Goal: Navigation & Orientation: Find specific page/section

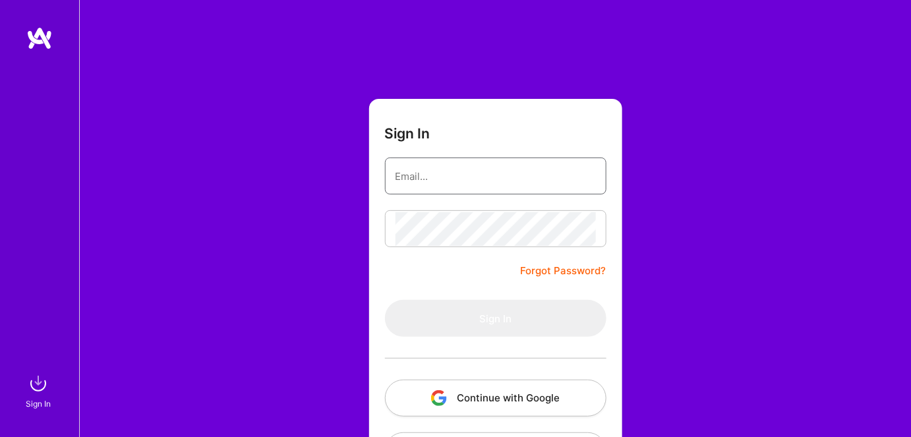
click at [435, 177] on input "email" at bounding box center [496, 177] width 200 height 34
type input "[EMAIL_ADDRESS][DOMAIN_NAME]"
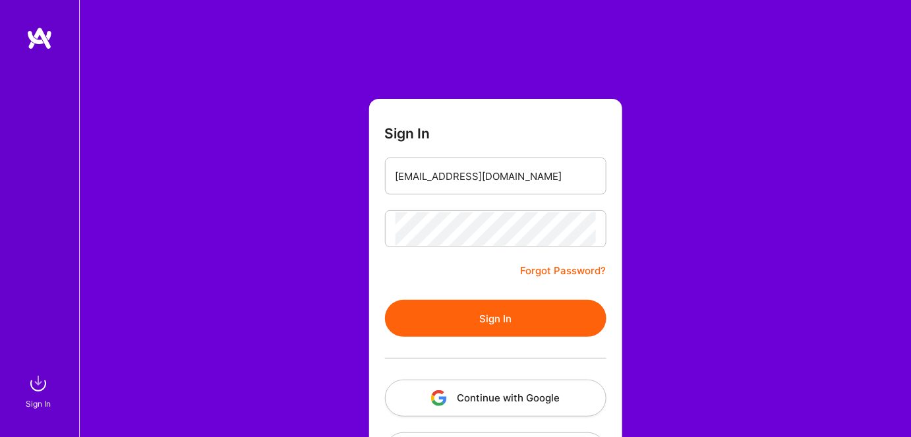
click at [468, 327] on button "Sign In" at bounding box center [496, 318] width 222 height 37
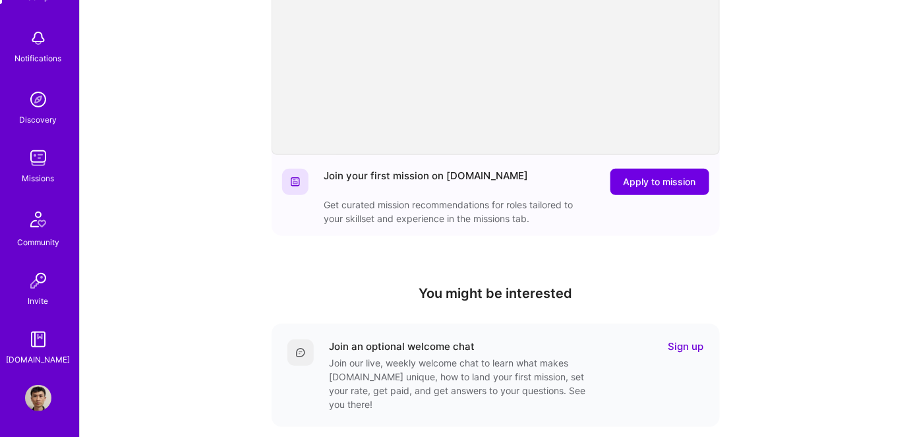
scroll to position [359, 0]
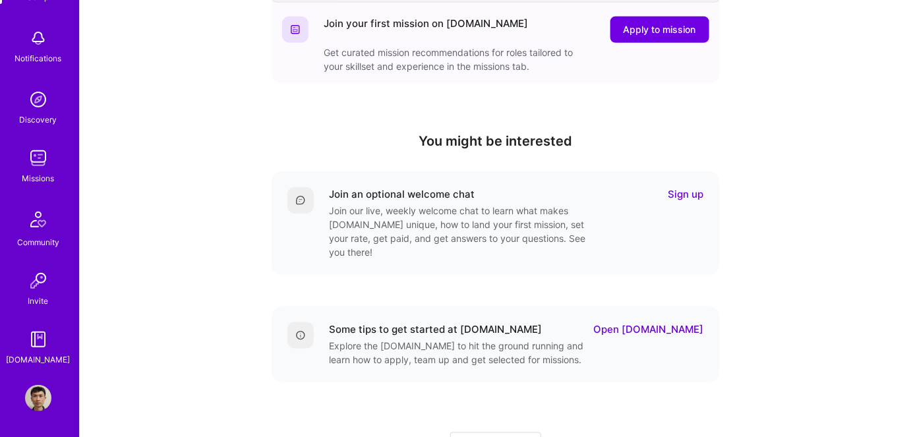
click at [34, 401] on img at bounding box center [38, 398] width 26 height 26
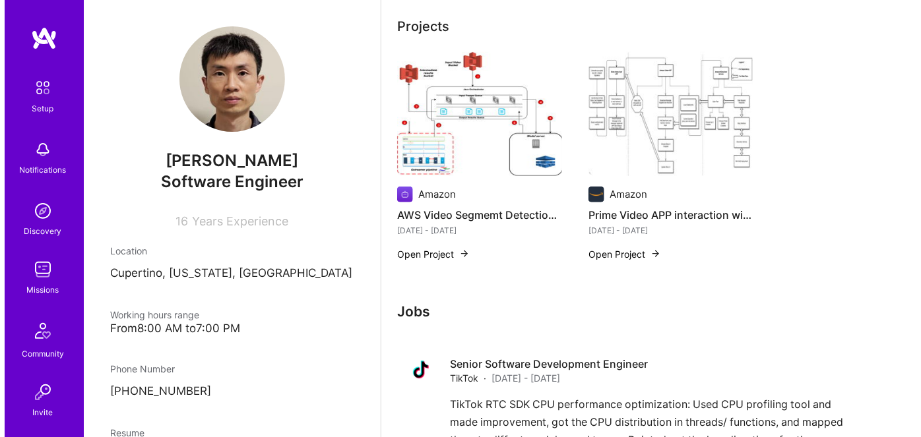
scroll to position [299, 0]
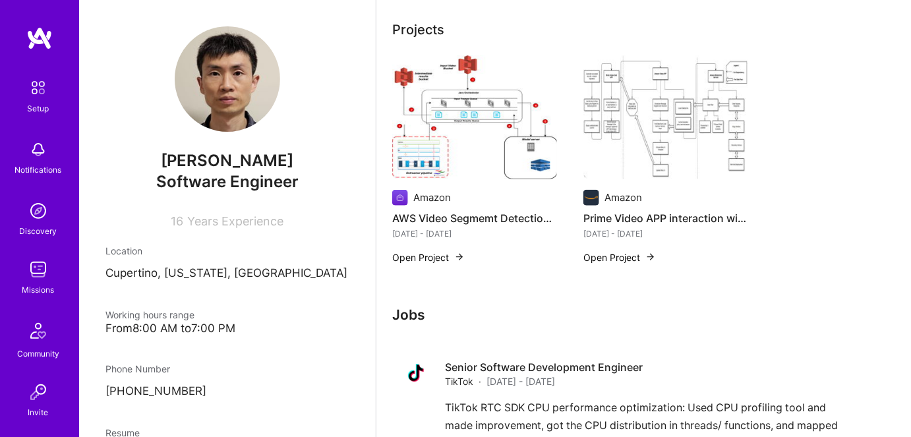
click at [420, 257] on button "Open Project" at bounding box center [428, 258] width 73 height 14
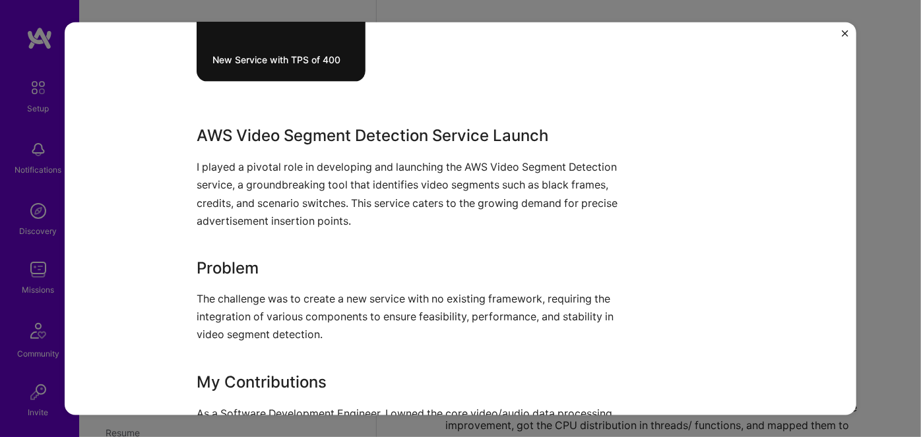
scroll to position [959, 0]
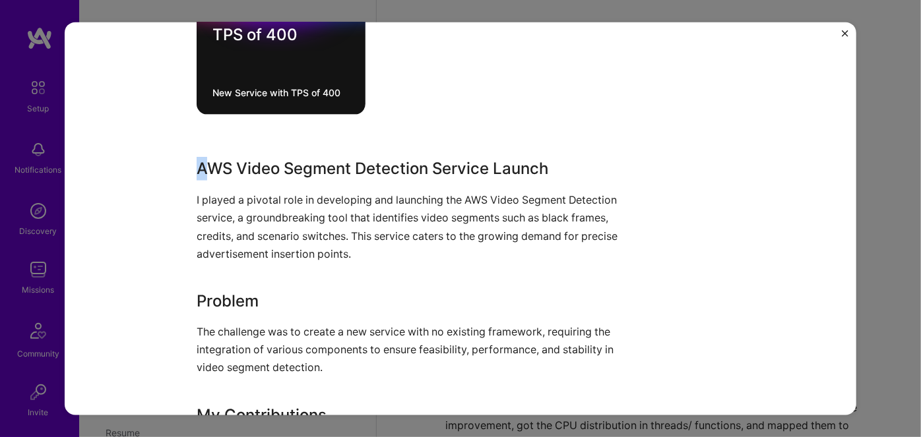
drag, startPoint x: 195, startPoint y: 169, endPoint x: 204, endPoint y: 178, distance: 13.5
click at [204, 178] on h3 "AWS Video Segment Detection Service Launch" at bounding box center [411, 169] width 429 height 24
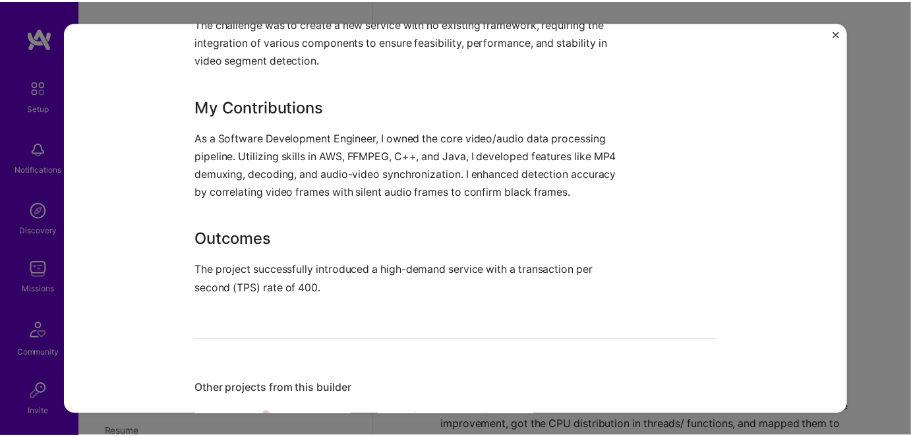
scroll to position [1319, 0]
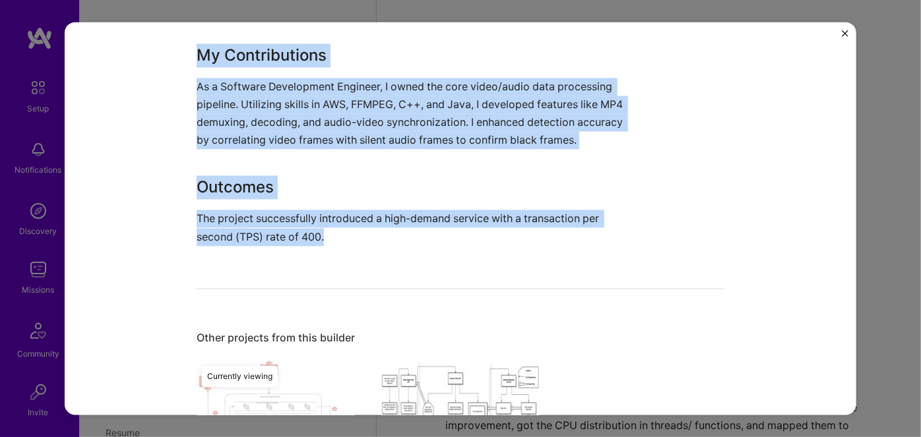
click at [327, 246] on p "The project successfully introduced a high-demand service with a transaction pe…" at bounding box center [411, 228] width 429 height 36
copy div "AWS Video Segment Detection Service Launch I played a pivotal role in developin…"
click at [844, 36] on img "Close" at bounding box center [845, 33] width 7 height 7
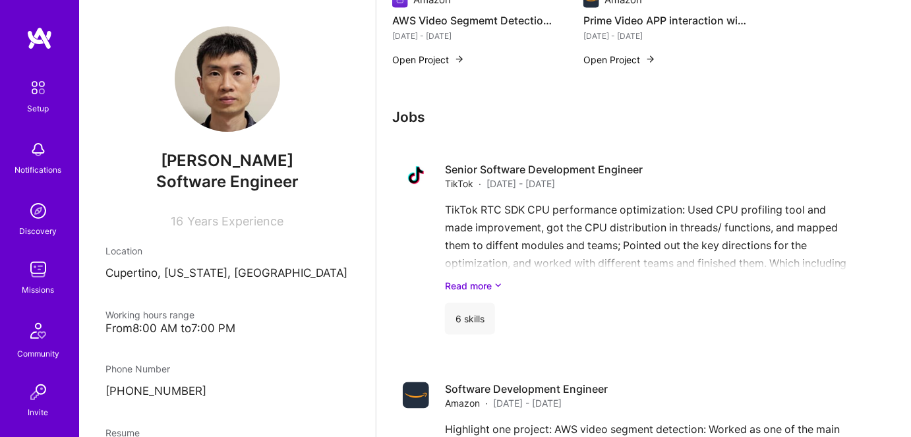
scroll to position [660, 0]
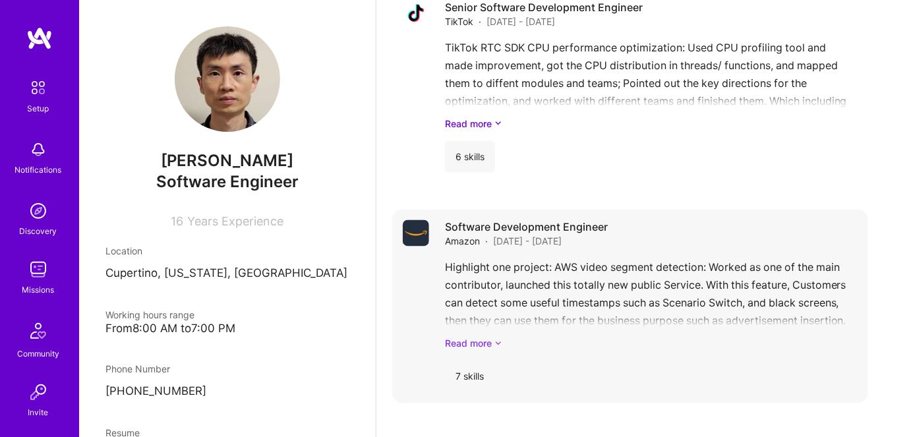
click at [486, 350] on link "Read more" at bounding box center [651, 344] width 413 height 14
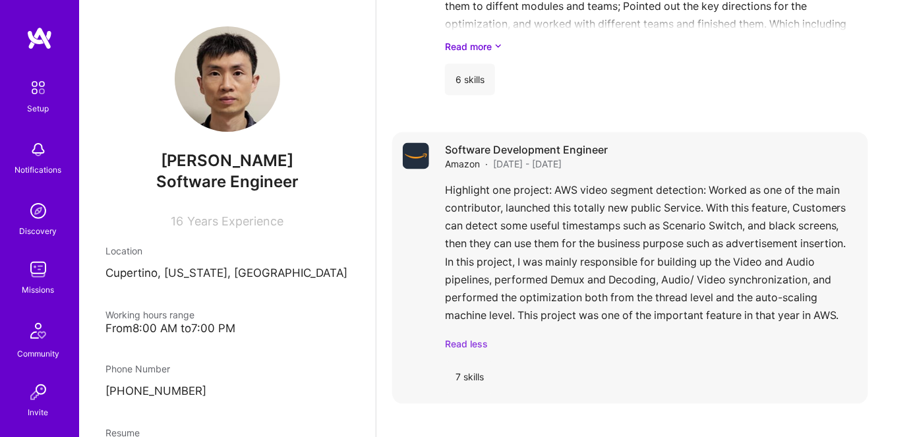
scroll to position [779, 0]
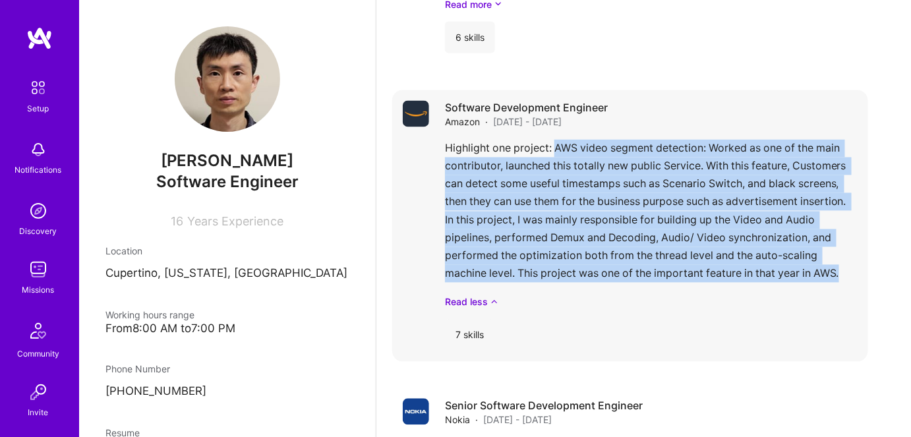
drag, startPoint x: 555, startPoint y: 150, endPoint x: 846, endPoint y: 282, distance: 318.8
click at [846, 282] on div "Highlight one project: AWS video segment detection: Worked as one of the main c…" at bounding box center [651, 224] width 413 height 169
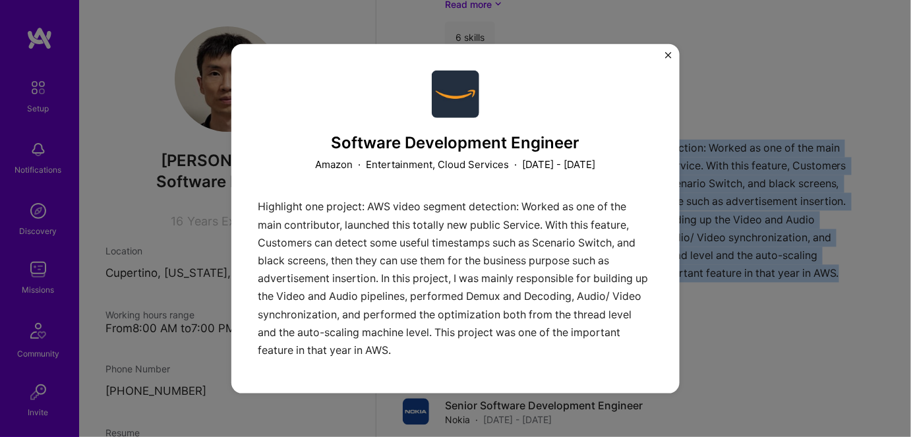
click at [666, 53] on img "Close" at bounding box center [668, 54] width 7 height 7
